Goal: Task Accomplishment & Management: Manage account settings

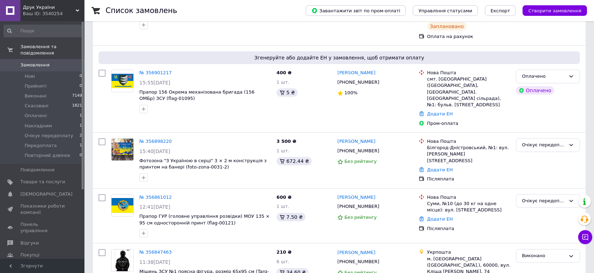
scroll to position [117, 0]
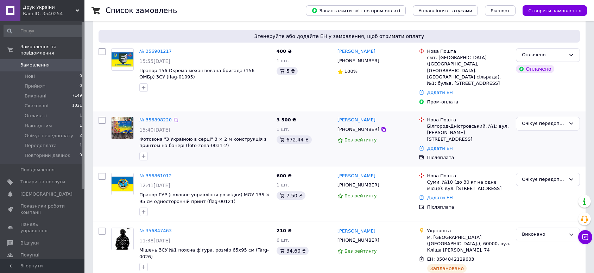
click at [122, 117] on img at bounding box center [122, 128] width 22 height 22
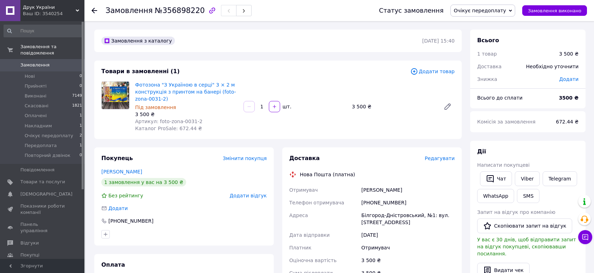
click at [118, 96] on img at bounding box center [115, 95] width 27 height 27
click at [141, 90] on link "Фотозона "З Україною в серці" 3 × 2 м конструкція з принтом на банері (foto-zon…" at bounding box center [185, 92] width 101 height 20
